Goal: Task Accomplishment & Management: Complete application form

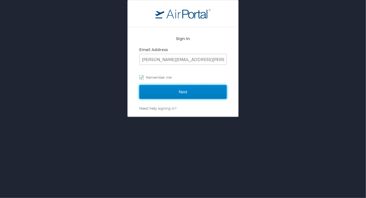
click at [182, 91] on input "Next" at bounding box center [182, 92] width 87 height 14
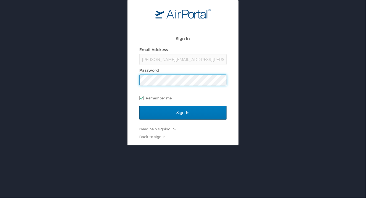
click at [139, 106] on input "Sign In" at bounding box center [182, 113] width 87 height 14
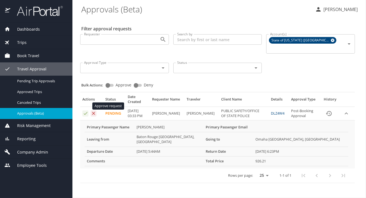
click at [84, 111] on icon "Approval table" at bounding box center [85, 113] width 5 height 5
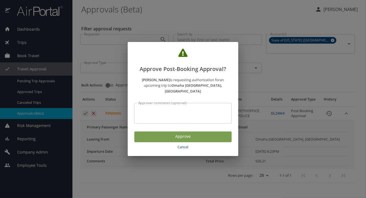
click at [151, 133] on span "Approve" at bounding box center [183, 136] width 88 height 7
